Goal: Task Accomplishment & Management: Manage account settings

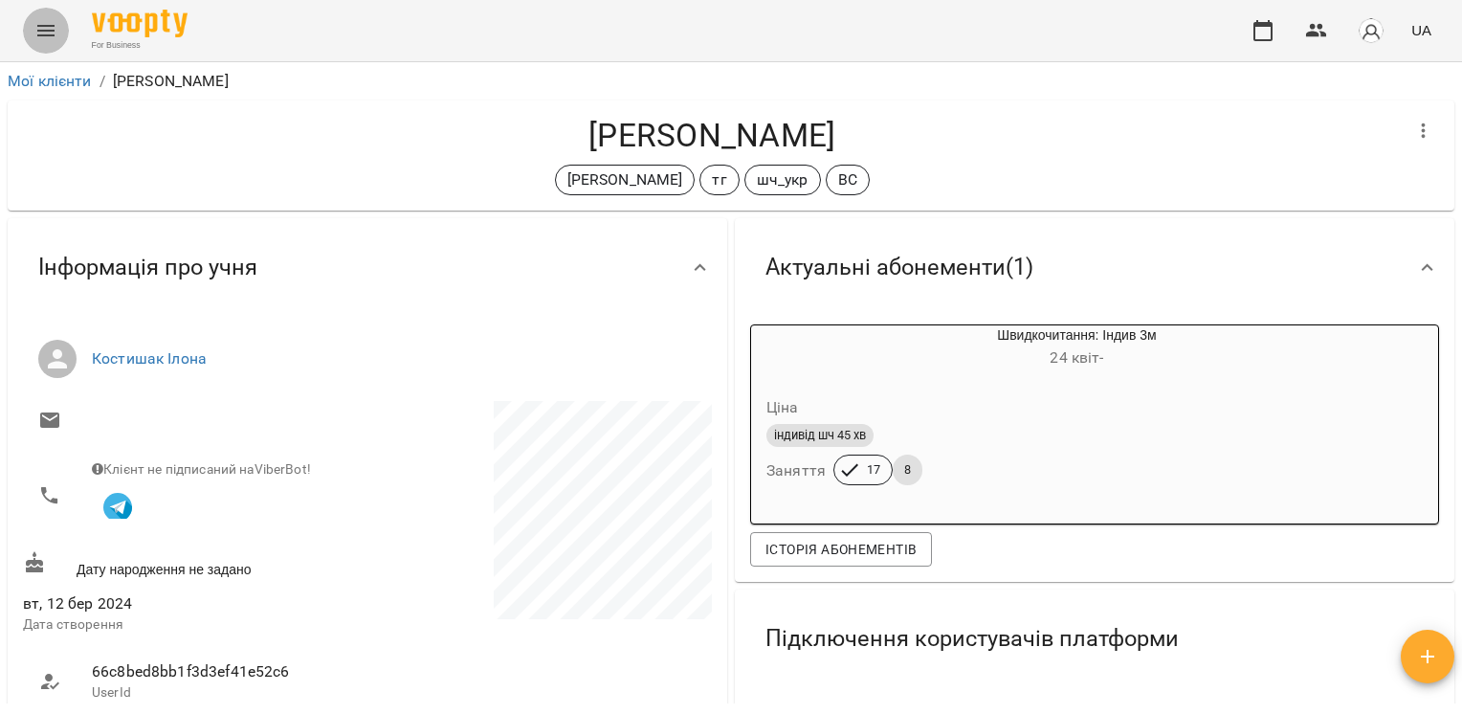
click at [44, 40] on icon "Menu" at bounding box center [45, 30] width 23 height 23
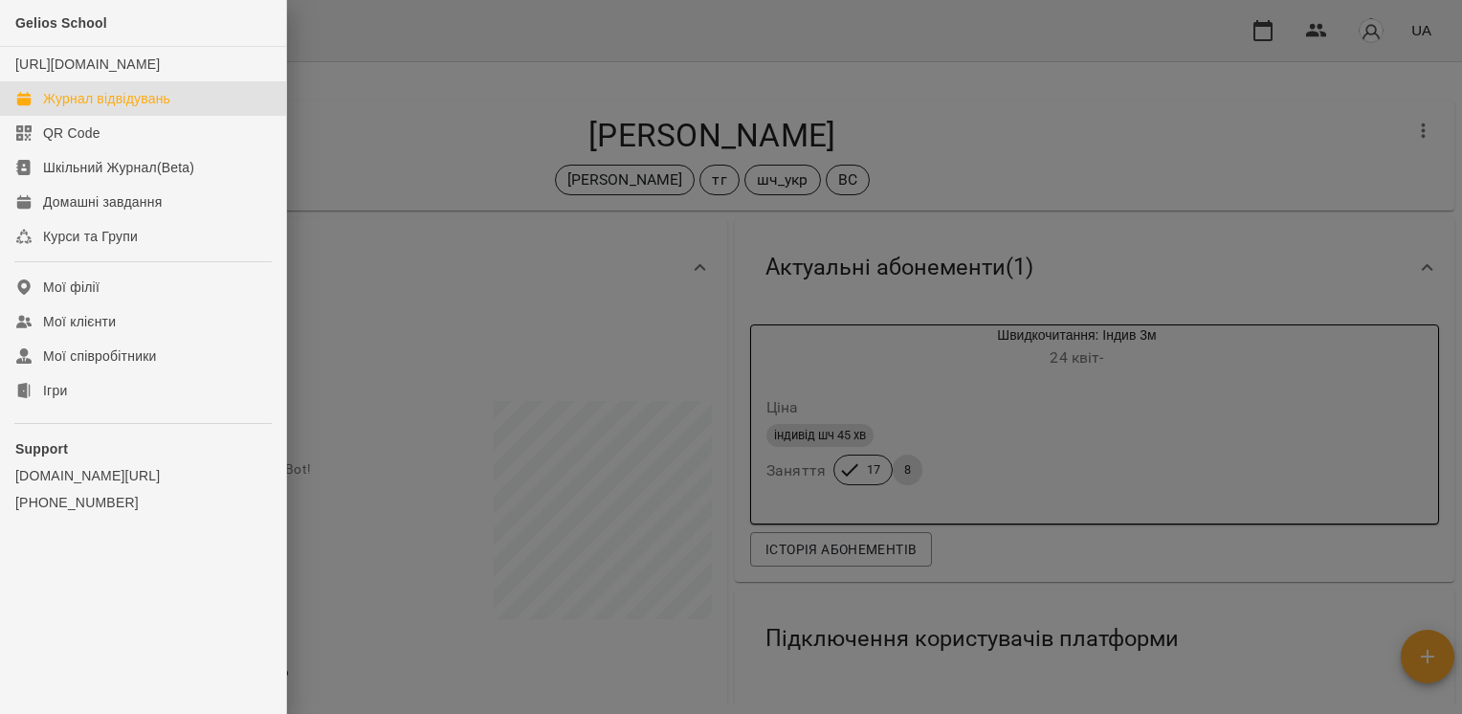
click at [71, 108] on div "Журнал відвідувань" at bounding box center [106, 98] width 127 height 19
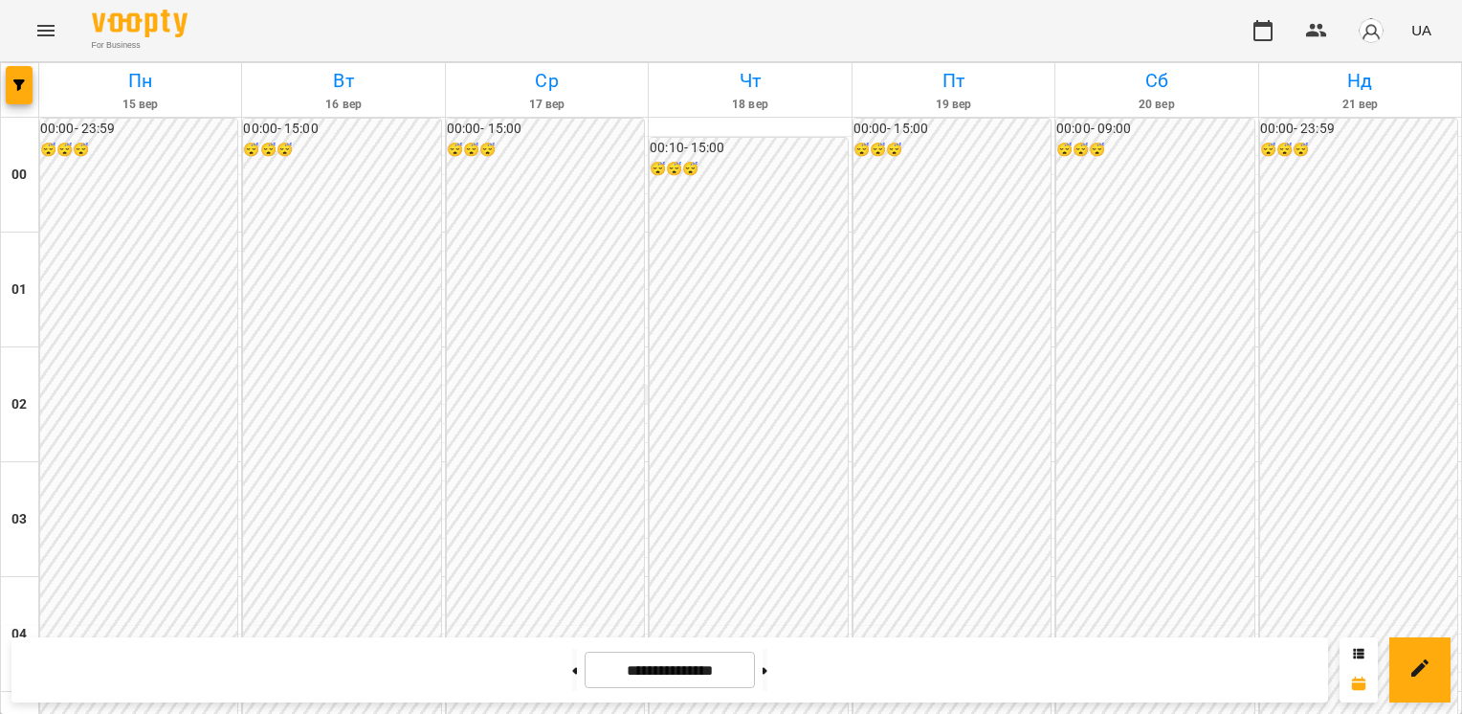
scroll to position [1914, 0]
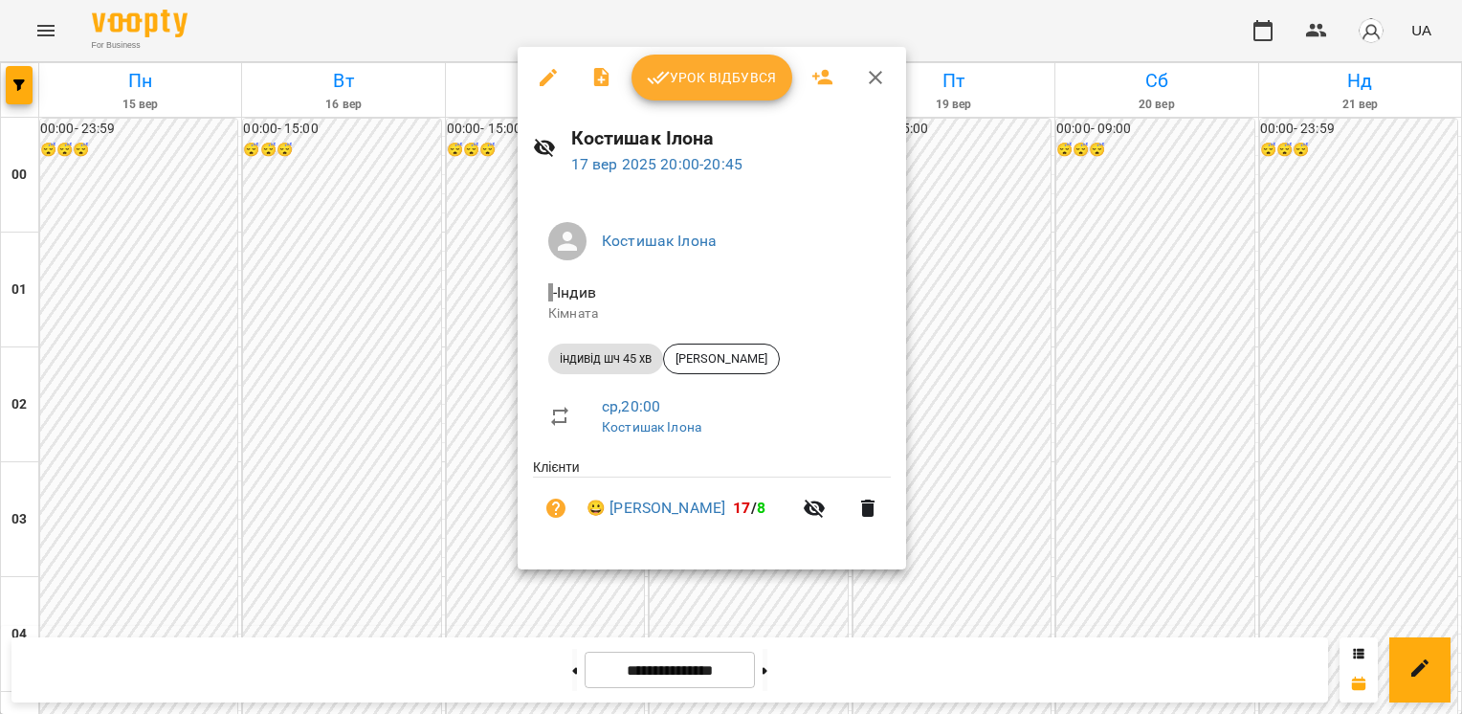
click at [737, 94] on button "Урок відбувся" at bounding box center [712, 78] width 161 height 46
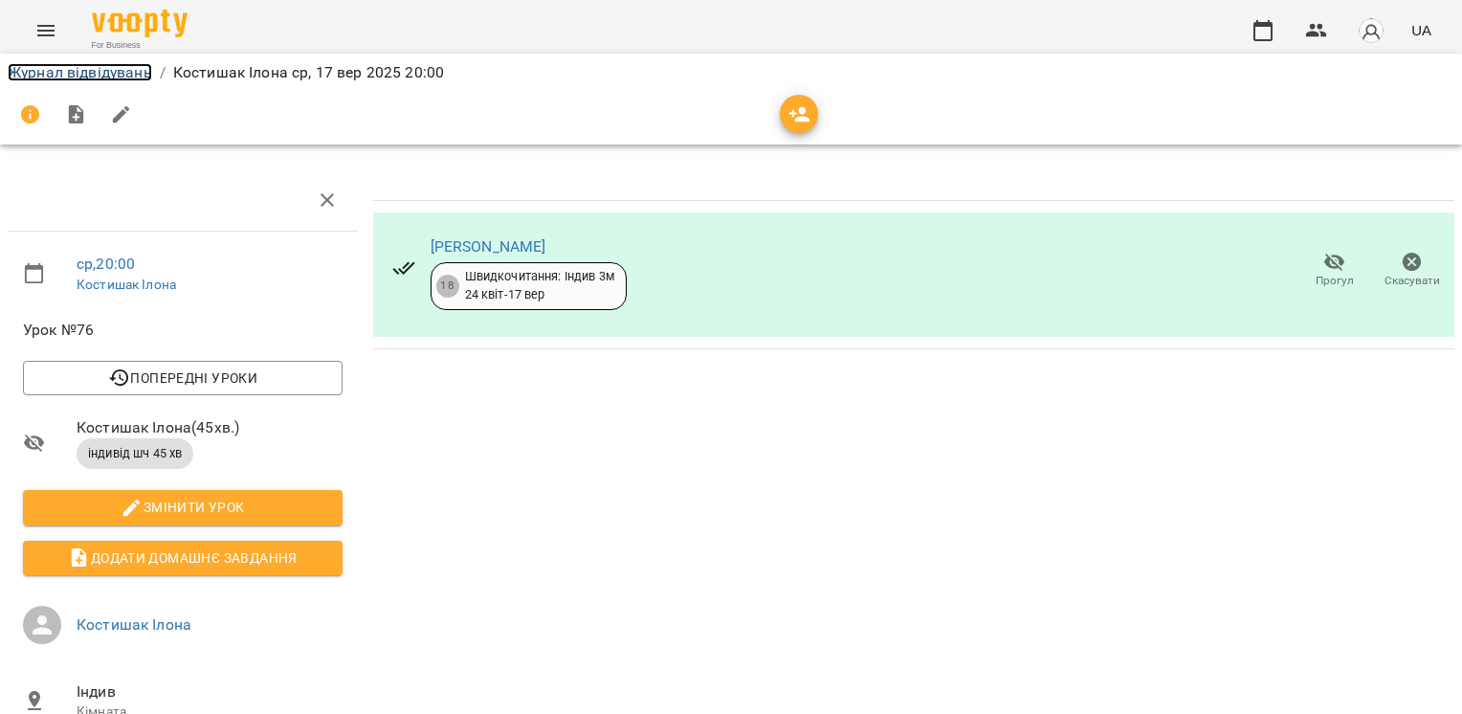
click at [114, 74] on link "Журнал відвідувань" at bounding box center [80, 72] width 145 height 18
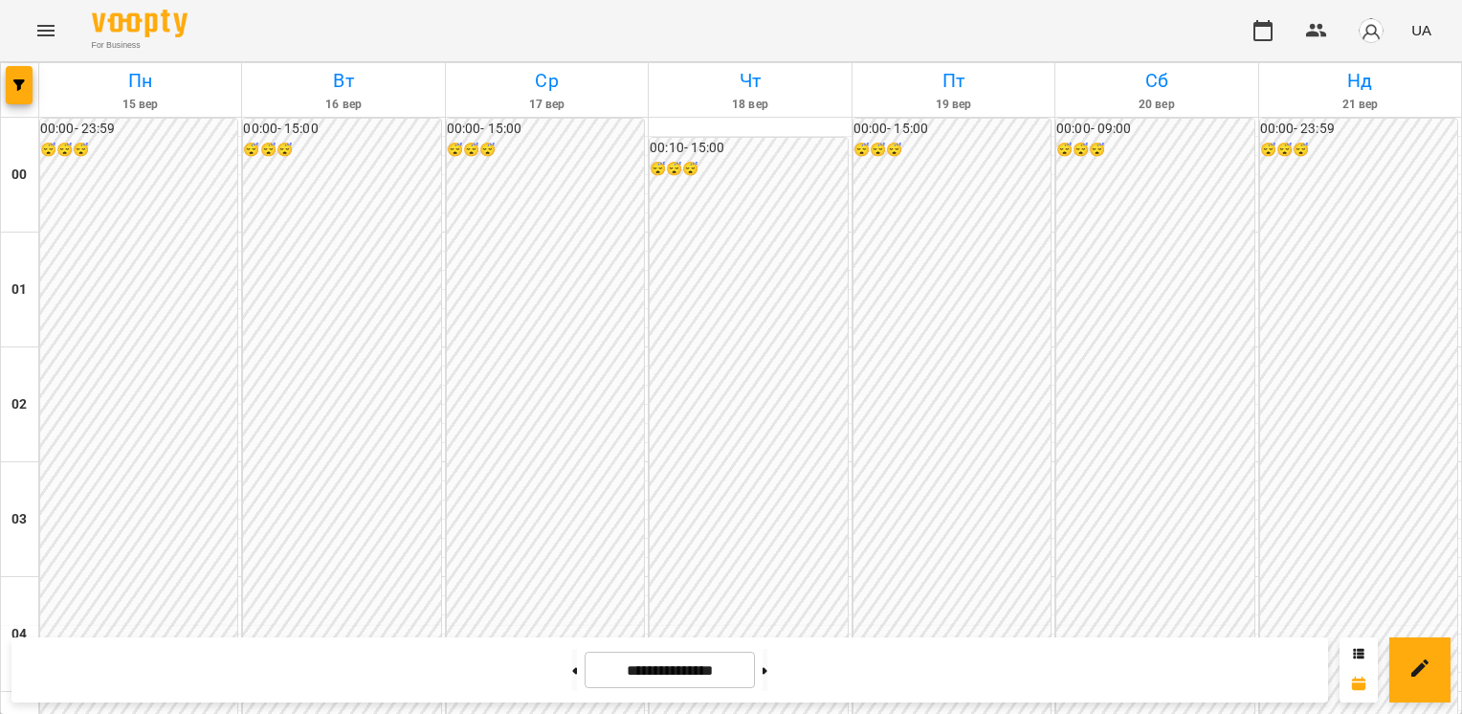
scroll to position [1436, 0]
